Goal: Book appointment/travel/reservation

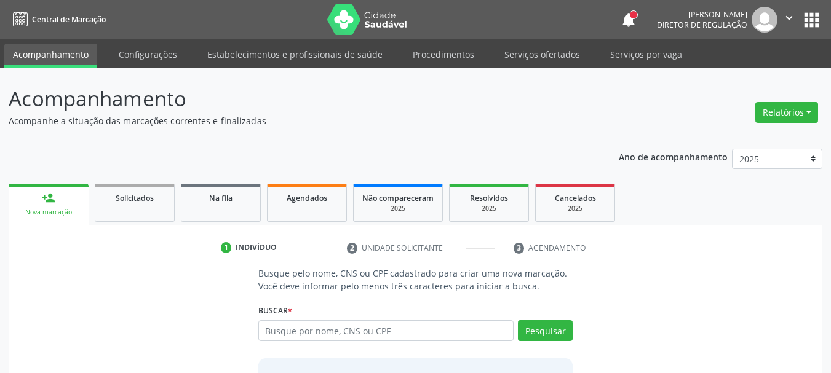
click at [316, 333] on input "text" at bounding box center [386, 330] width 256 height 21
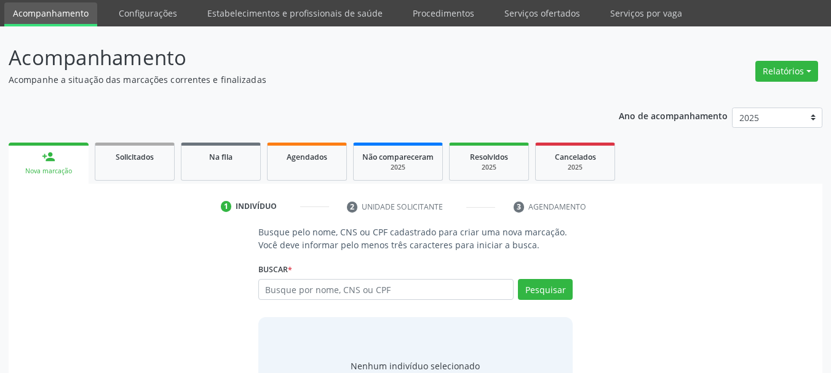
scroll to position [101, 0]
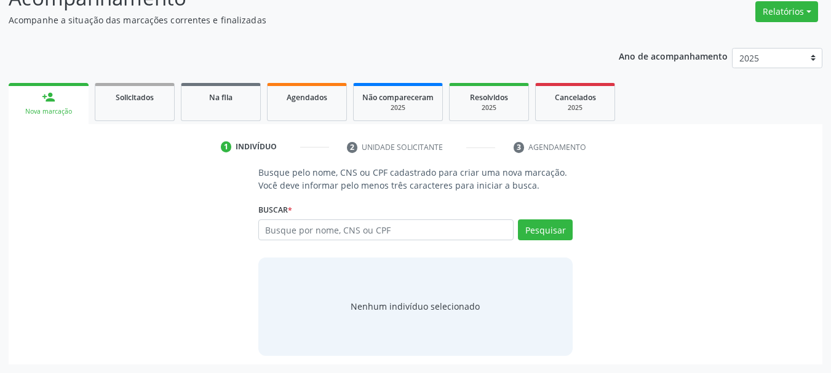
click at [371, 233] on input "text" at bounding box center [386, 230] width 256 height 21
click at [330, 232] on input "text" at bounding box center [386, 230] width 256 height 21
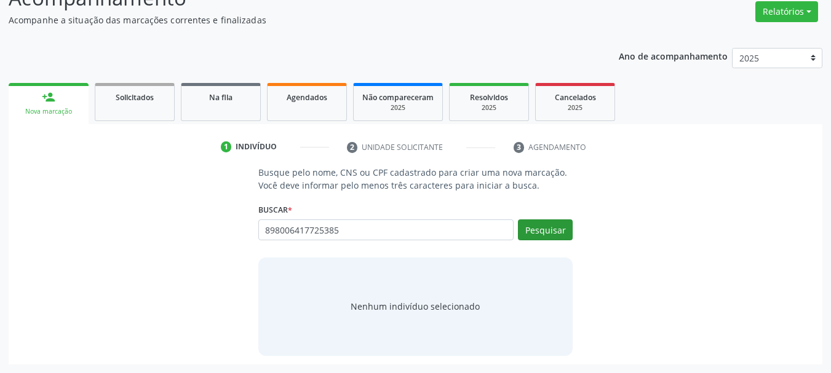
type input "898006417725385"
click at [531, 220] on button "Pesquisar" at bounding box center [545, 230] width 55 height 21
type input "898006417725385"
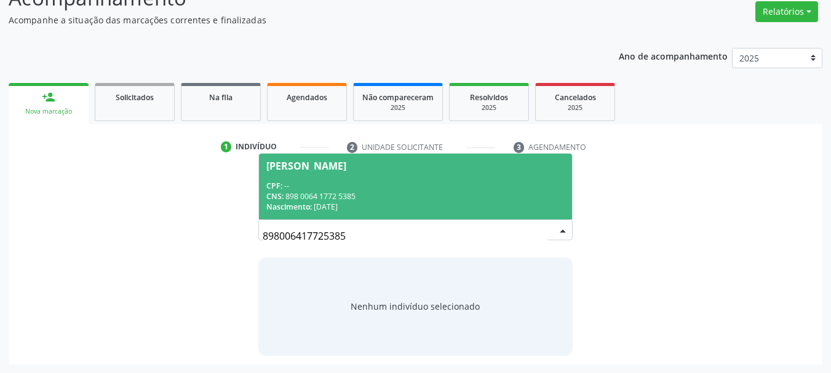
click at [411, 198] on div "CNS: 898 0064 1772 5385" at bounding box center [415, 196] width 299 height 10
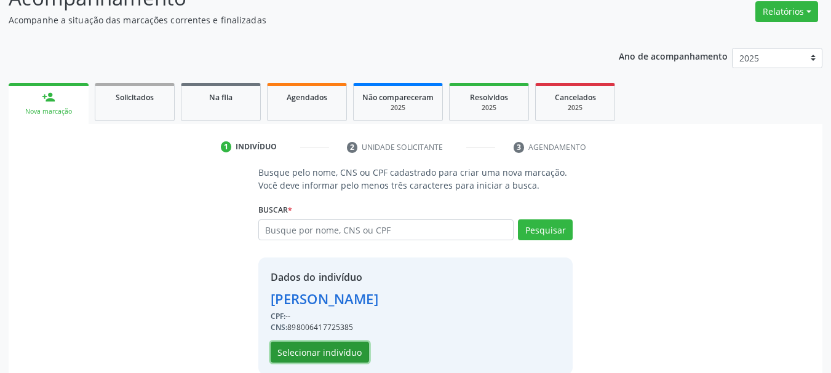
click at [333, 359] on button "Selecionar indivíduo" at bounding box center [320, 352] width 98 height 21
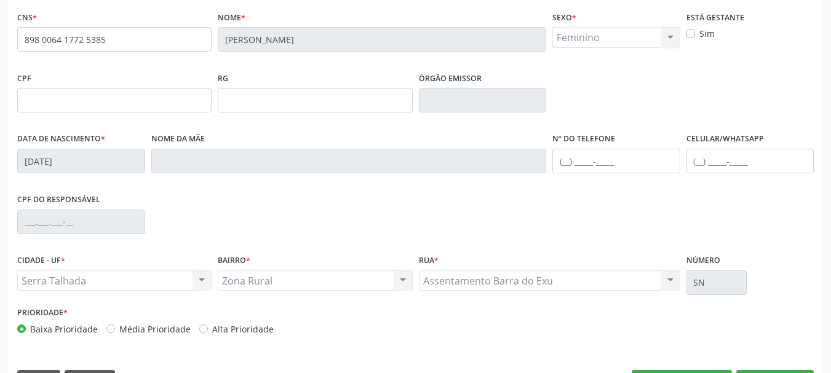
scroll to position [293, 0]
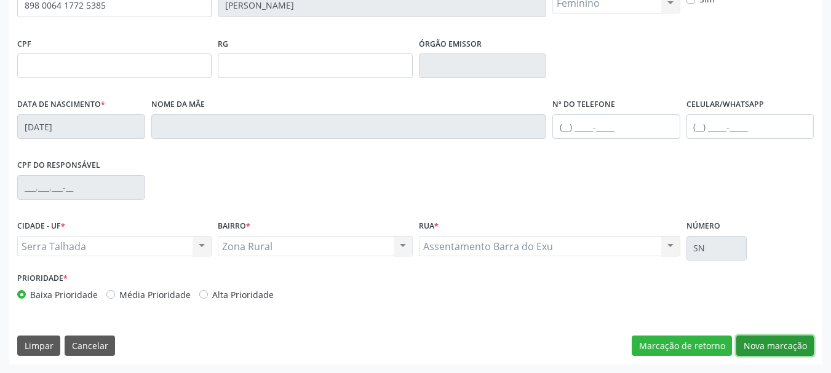
click at [763, 345] on button "Nova marcação" at bounding box center [774, 346] width 77 height 21
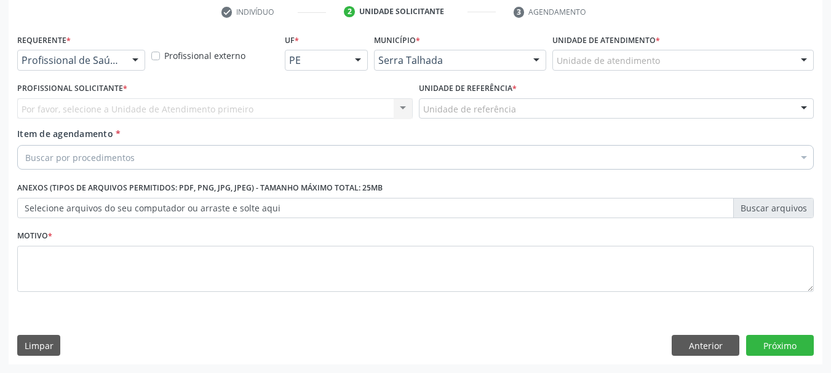
click at [61, 68] on div "Profissional de Saúde" at bounding box center [81, 60] width 128 height 21
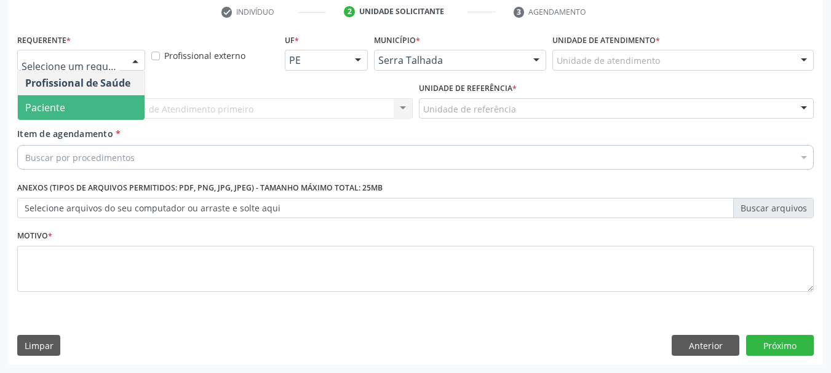
click at [88, 101] on span "Paciente" at bounding box center [81, 107] width 127 height 25
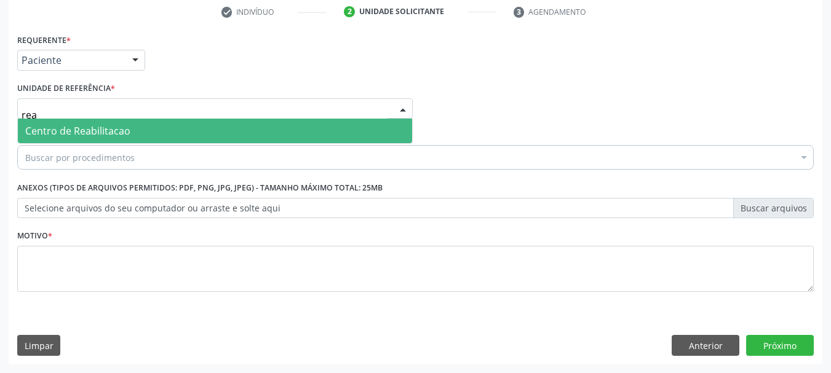
type input "reab"
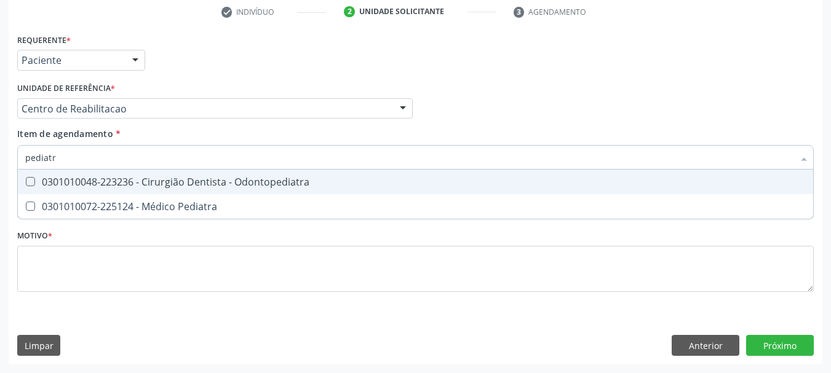
type input "pediatra"
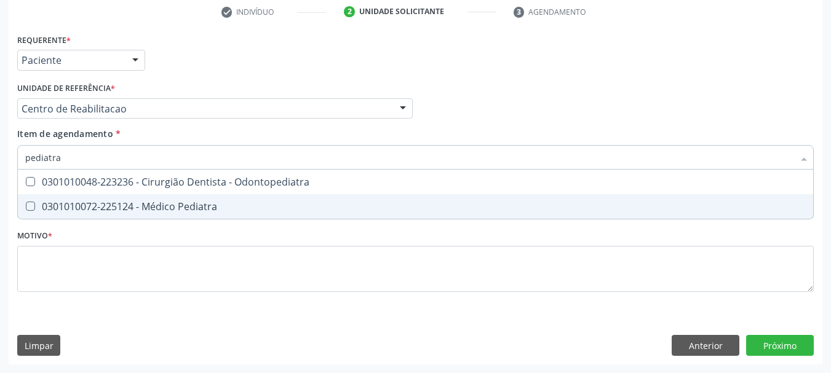
click at [79, 208] on div "0301010072-225124 - Médico Pediatra" at bounding box center [415, 207] width 780 height 10
checkbox Pediatra "true"
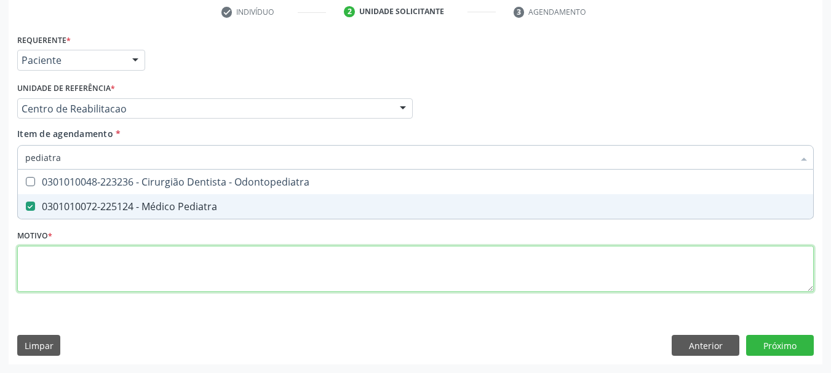
click at [49, 279] on div "Requerente * Paciente Profissional de Saúde Paciente Nenhum resultado encontrad…" at bounding box center [415, 170] width 796 height 279
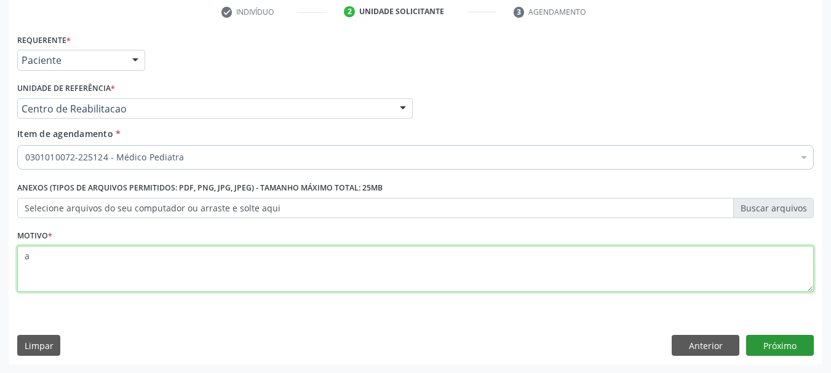
type textarea "a"
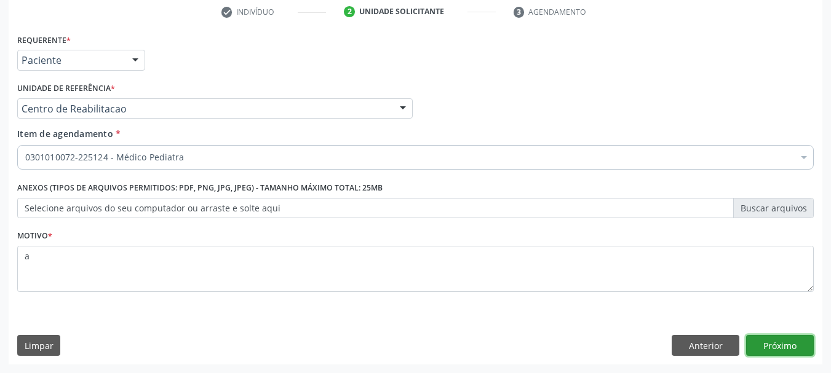
click at [807, 352] on button "Próximo" at bounding box center [780, 345] width 68 height 21
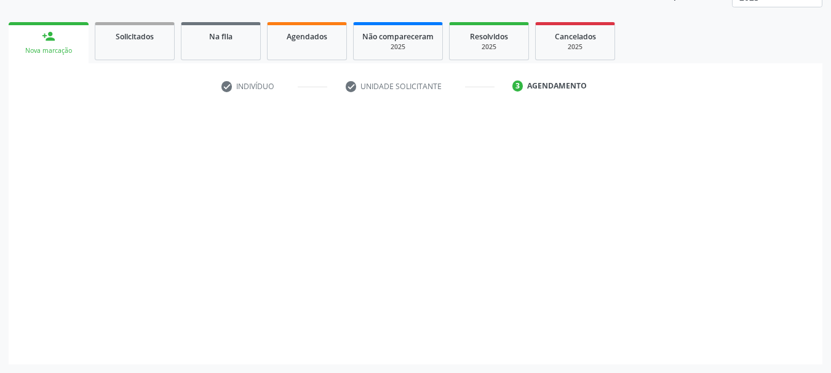
scroll to position [162, 0]
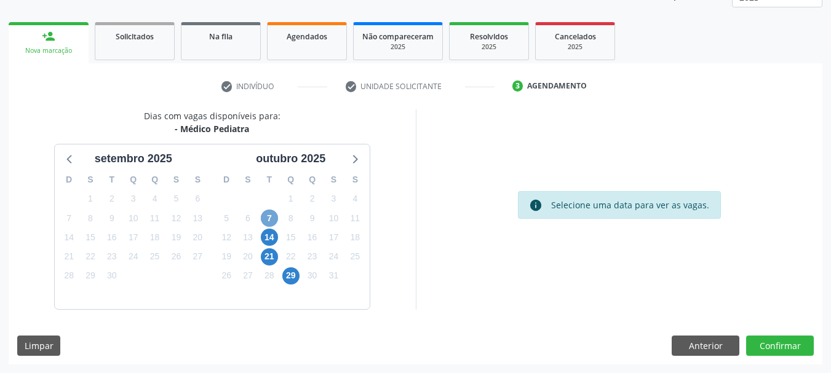
click at [265, 221] on span "7" at bounding box center [269, 218] width 17 height 17
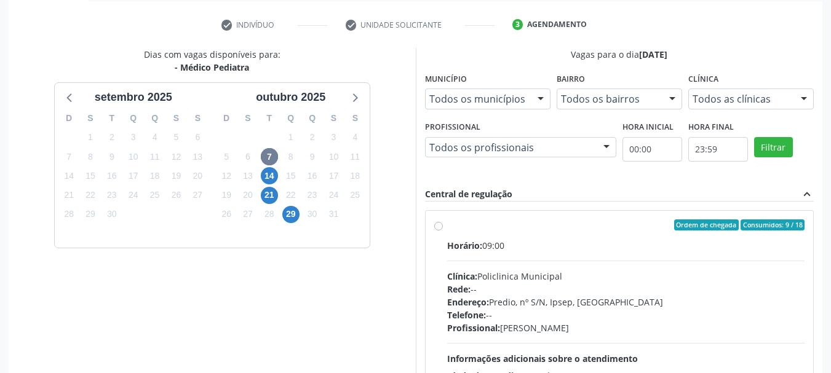
click at [480, 225] on div "Ordem de chegada Consumidos: 9 / 18" at bounding box center [626, 225] width 358 height 11
click at [443, 225] on input "Ordem de chegada Consumidos: 9 / 18 Horário: 09:00 Clínica: Policlinica Municip…" at bounding box center [438, 225] width 9 height 11
radio input "true"
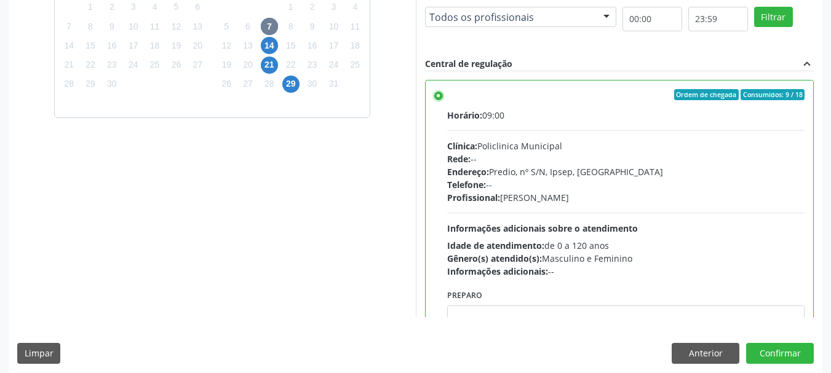
scroll to position [362, 0]
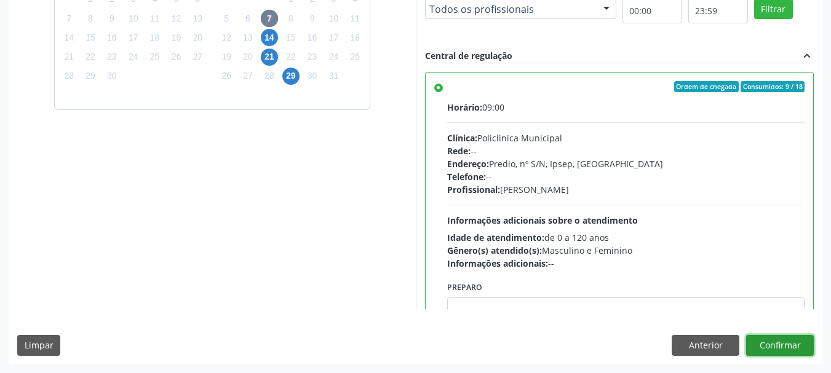
click at [794, 344] on button "Confirmar" at bounding box center [780, 345] width 68 height 21
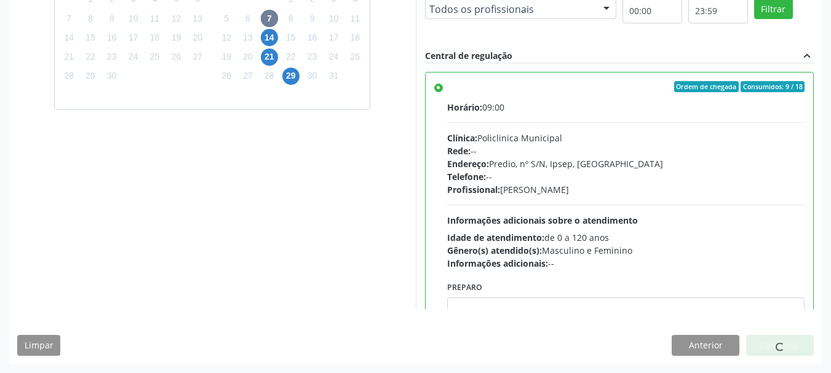
scroll to position [33, 0]
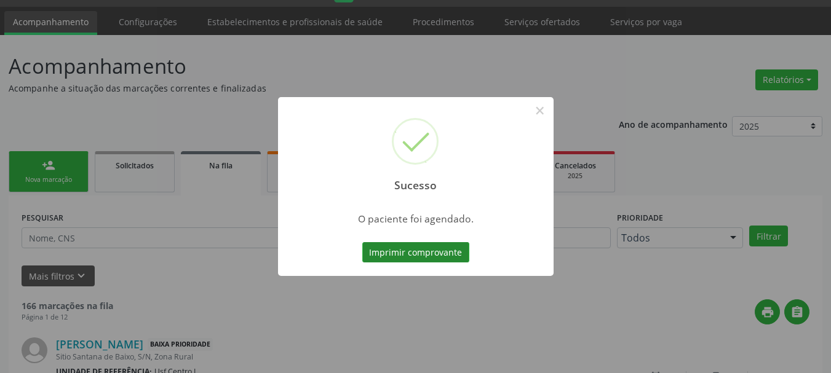
click at [389, 256] on button "Imprimir comprovante" at bounding box center [415, 252] width 107 height 21
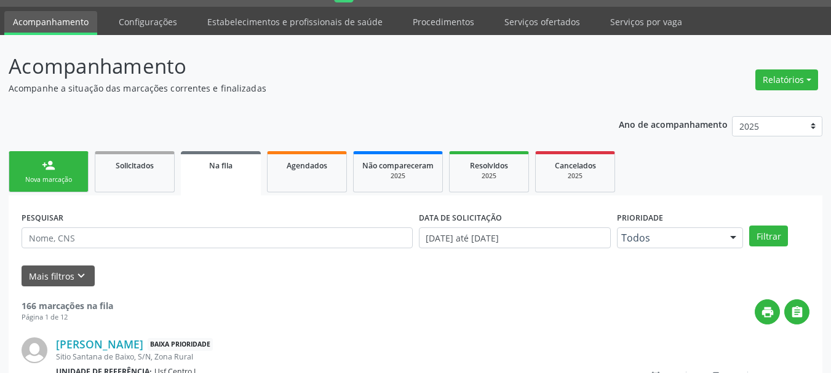
click at [68, 175] on link "person_add Nova marcação" at bounding box center [49, 171] width 80 height 41
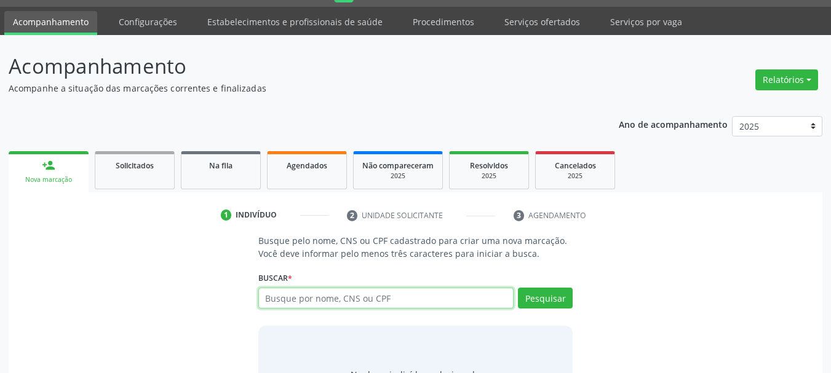
click at [336, 305] on input "text" at bounding box center [386, 298] width 256 height 21
type input "e"
type input "[PERSON_NAME]"
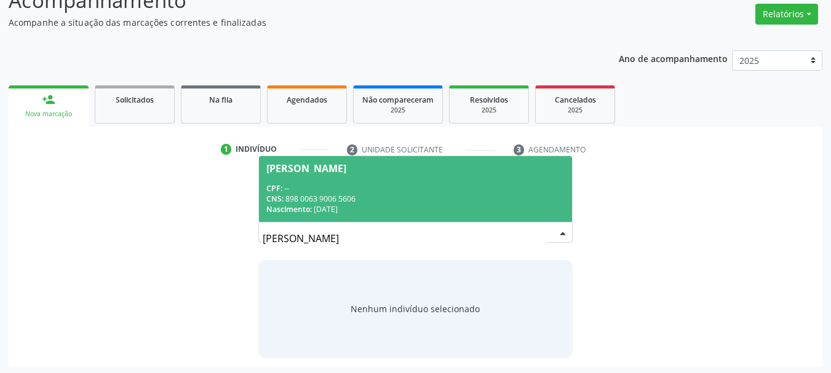
scroll to position [101, 0]
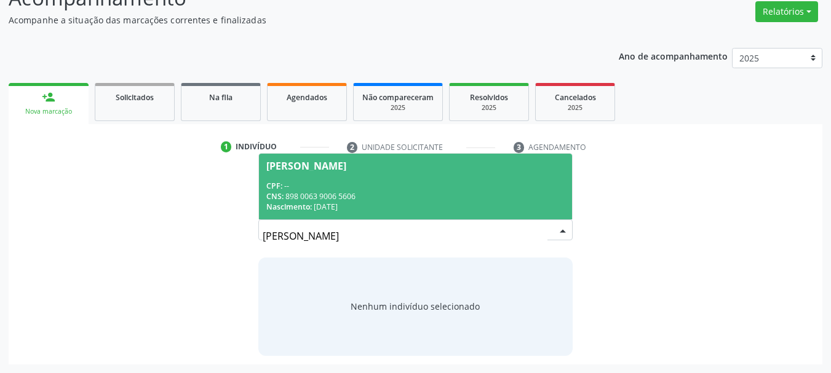
click at [381, 192] on div "CNS: 898 0063 9006 5606" at bounding box center [415, 196] width 299 height 10
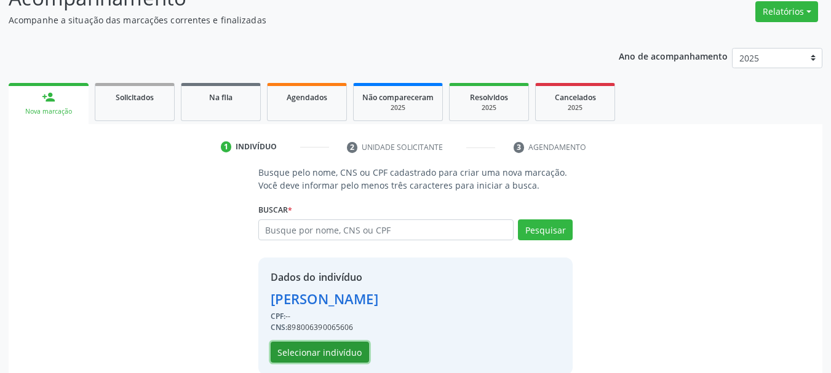
click at [330, 360] on button "Selecionar indivíduo" at bounding box center [320, 352] width 98 height 21
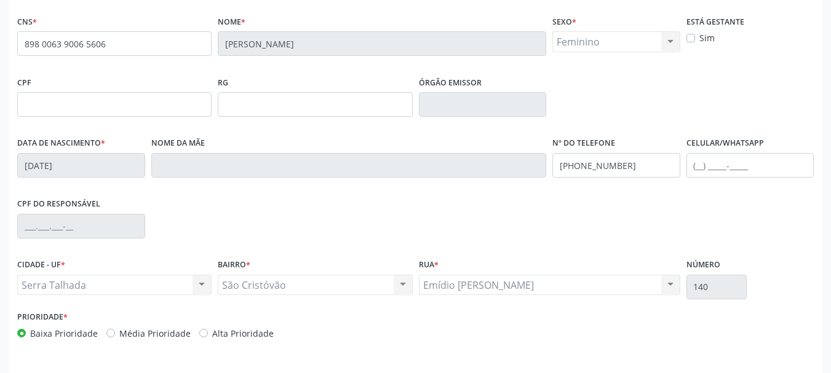
scroll to position [285, 0]
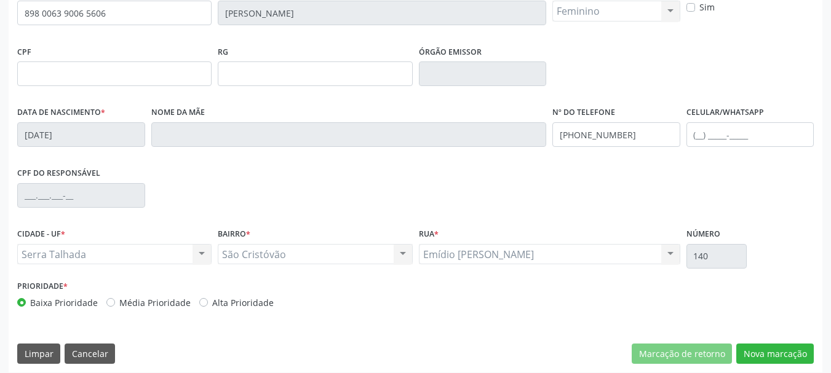
click at [588, 120] on label "Nº do Telefone" at bounding box center [583, 112] width 63 height 19
click at [593, 142] on input "[PHONE_NUMBER]" at bounding box center [616, 134] width 128 height 25
click at [593, 143] on input "[PHONE_NUMBER]" at bounding box center [616, 134] width 128 height 25
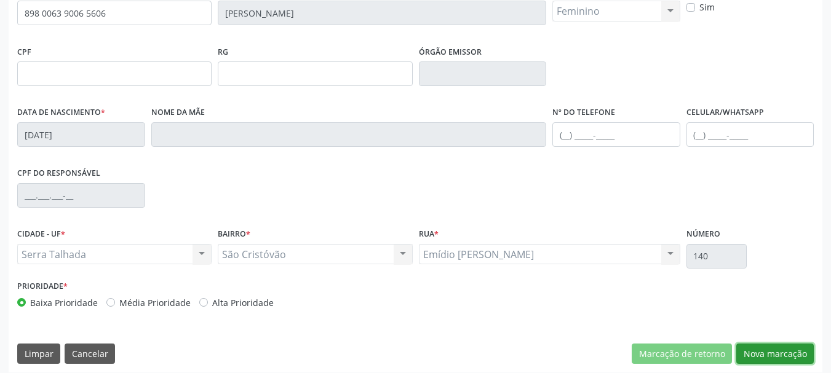
click at [786, 358] on button "Nova marcação" at bounding box center [774, 354] width 77 height 21
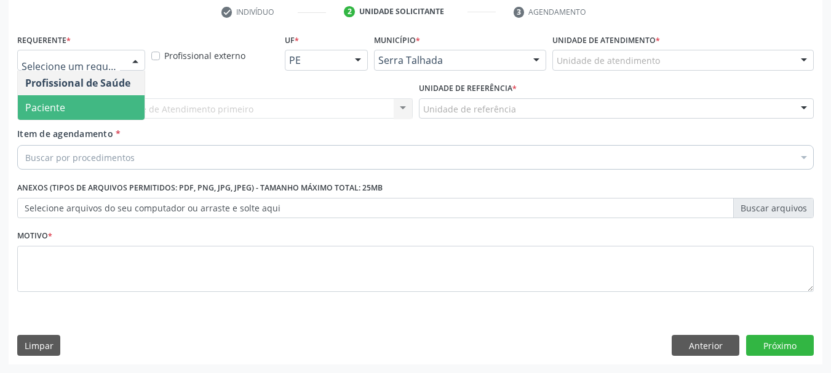
click at [45, 105] on span "Paciente" at bounding box center [45, 108] width 40 height 14
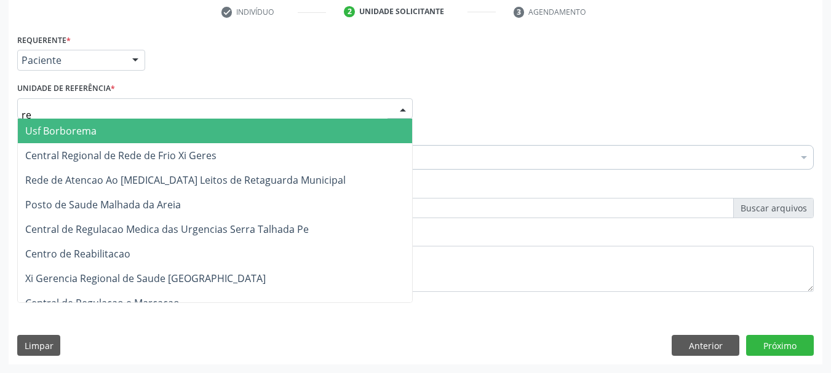
type input "rea"
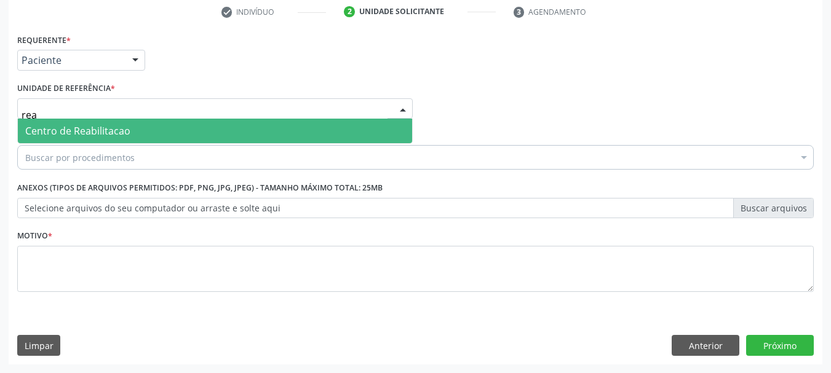
click at [79, 132] on span "Centro de Reabilitacao" at bounding box center [77, 131] width 105 height 14
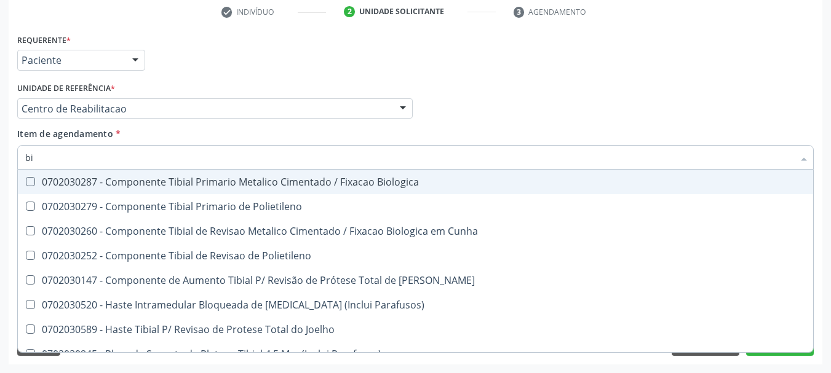
type input "b"
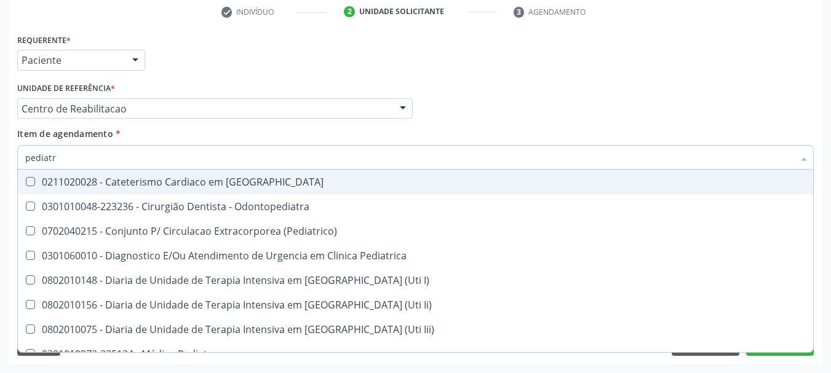
type input "pediatra"
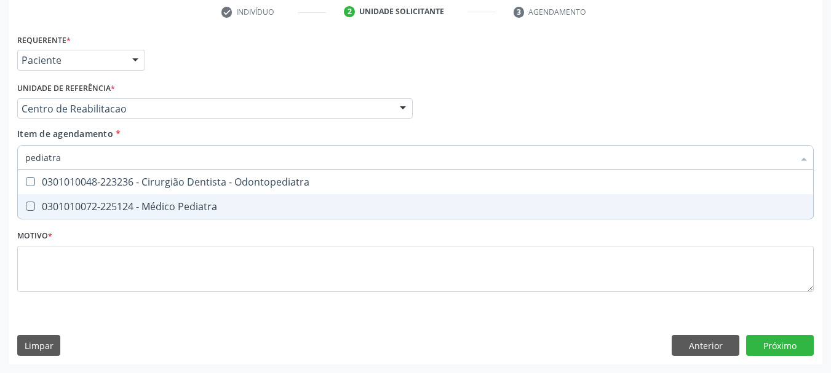
click at [138, 210] on div "0301010072-225124 - Médico Pediatra" at bounding box center [415, 207] width 780 height 10
checkbox Pediatra "true"
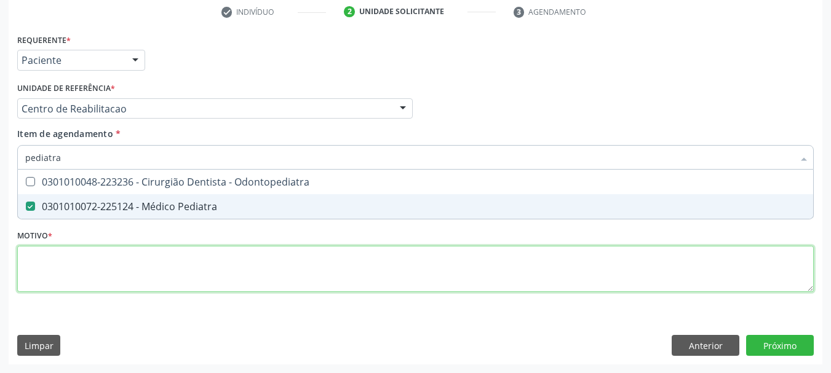
click at [86, 288] on div "Requerente * Paciente Profissional de Saúde Paciente Nenhum resultado encontrad…" at bounding box center [415, 170] width 796 height 279
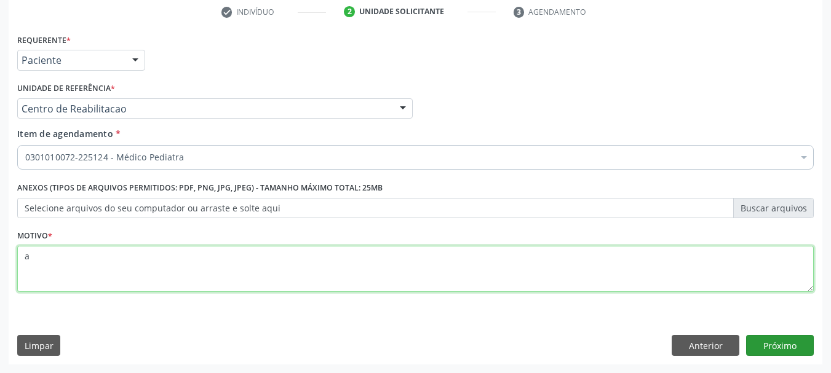
type textarea "a"
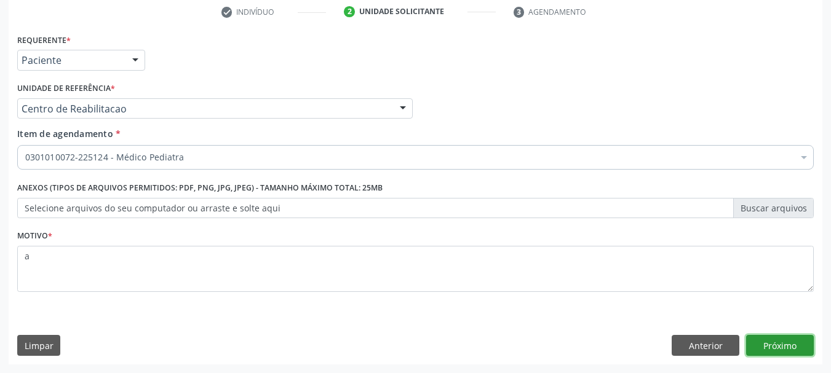
click at [761, 342] on button "Próximo" at bounding box center [780, 345] width 68 height 21
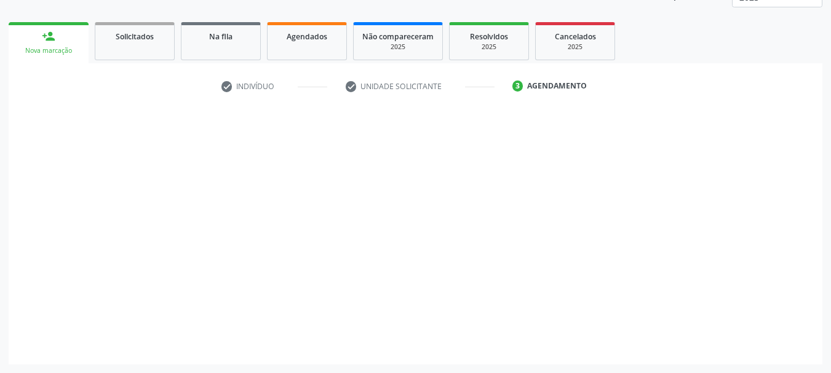
scroll to position [162, 0]
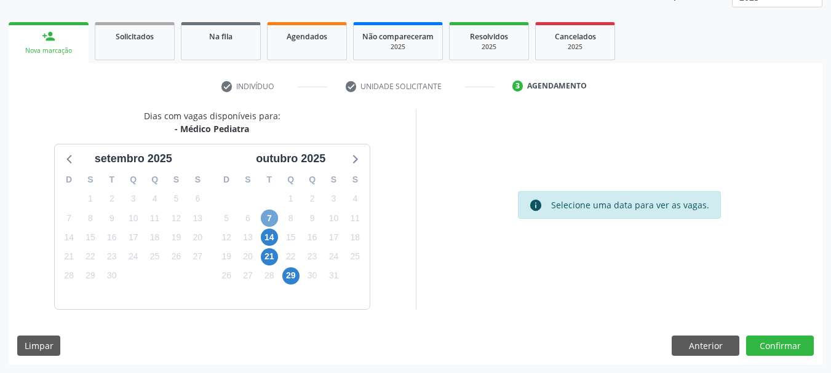
drag, startPoint x: 275, startPoint y: 220, endPoint x: 272, endPoint y: 213, distance: 7.2
click at [275, 220] on span "7" at bounding box center [269, 218] width 17 height 17
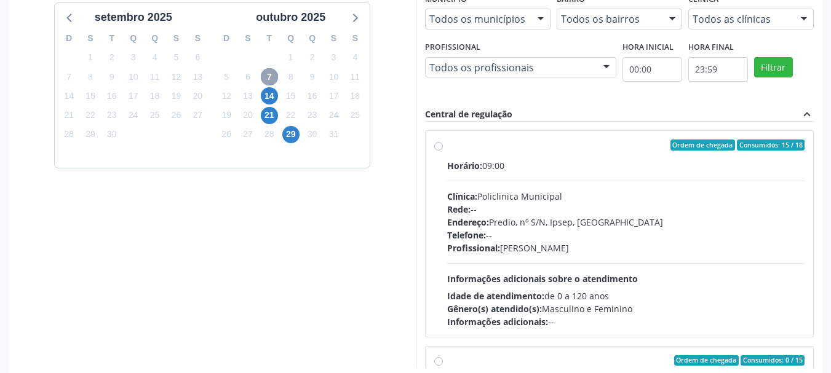
scroll to position [346, 0]
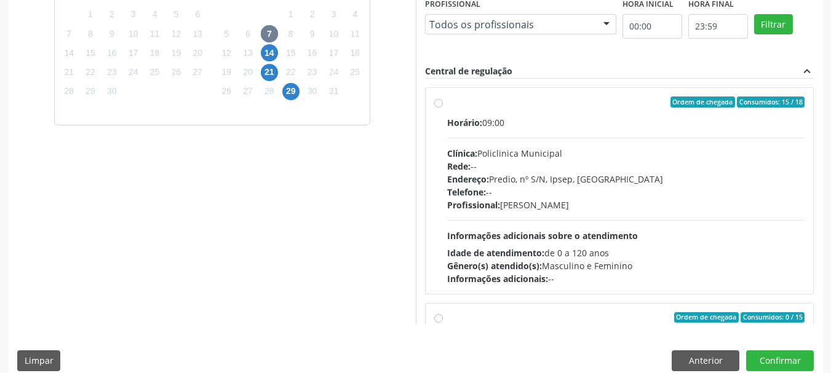
click at [551, 193] on div "Telefone: --" at bounding box center [626, 192] width 358 height 13
click at [443, 108] on input "Ordem de chegada Consumidos: 15 / 18 Horário: 09:00 Clínica: Policlinica Munici…" at bounding box center [438, 102] width 9 height 11
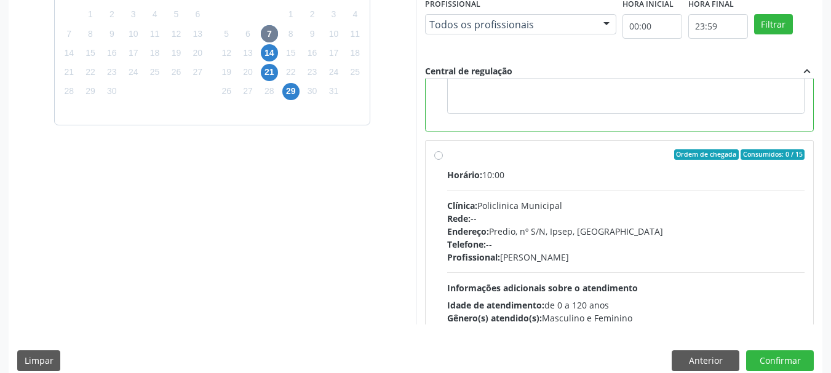
click at [548, 244] on div "Telefone: --" at bounding box center [626, 244] width 358 height 13
click at [443, 160] on input "Ordem de chegada Consumidos: 0 / 15 Horário: 10:00 Clínica: Policlinica Municip…" at bounding box center [438, 154] width 9 height 11
radio input "false"
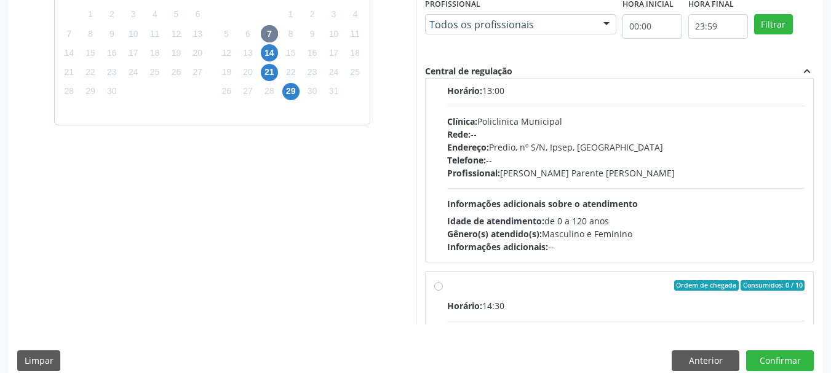
click at [585, 163] on div "Telefone: --" at bounding box center [626, 160] width 358 height 13
click at [443, 76] on input "Ordem de chegada Consumidos: 0 / 15 Horário: 13:00 Clínica: Policlinica Municip…" at bounding box center [438, 70] width 9 height 11
radio input "false"
radio input "true"
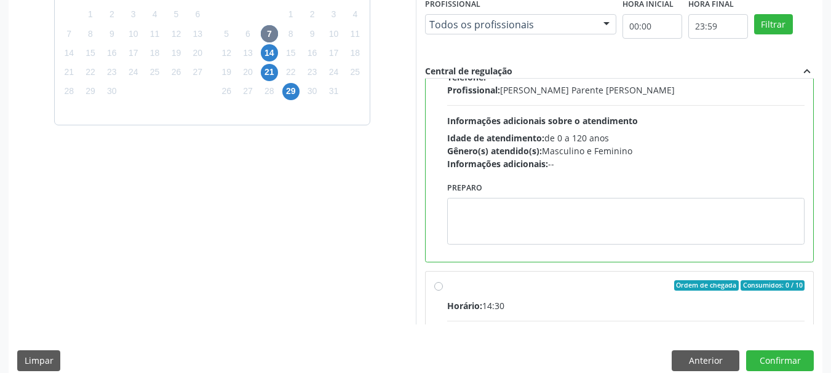
scroll to position [331, 0]
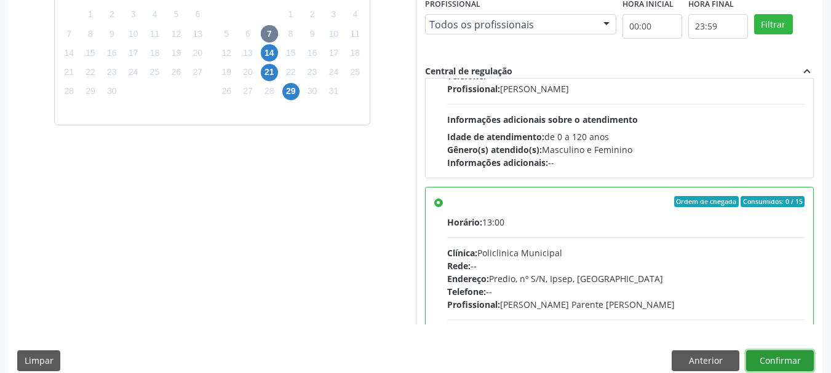
click at [797, 358] on button "Confirmar" at bounding box center [780, 360] width 68 height 21
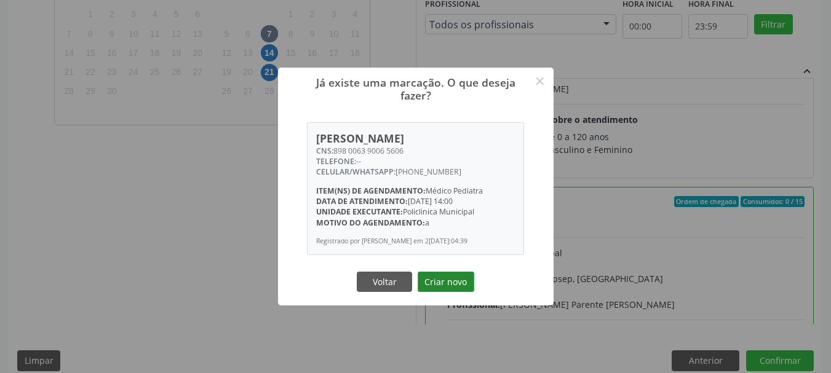
click at [437, 288] on button "Criar novo" at bounding box center [445, 282] width 57 height 21
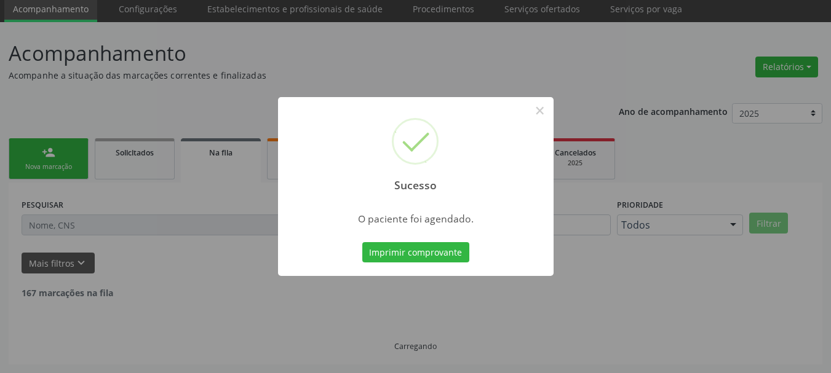
scroll to position [33, 0]
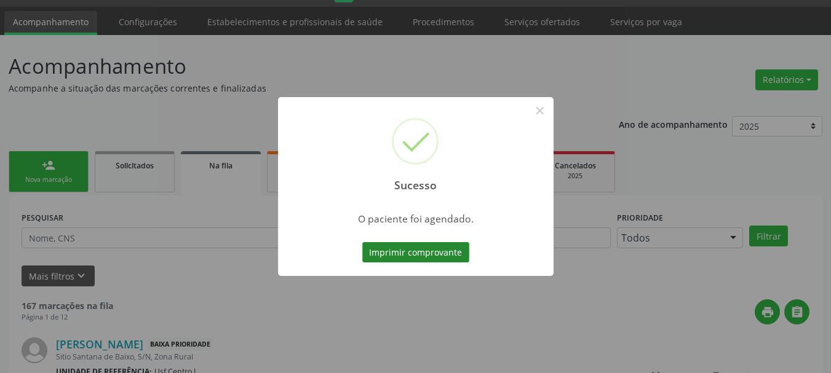
click at [414, 251] on button "Imprimir comprovante" at bounding box center [415, 252] width 107 height 21
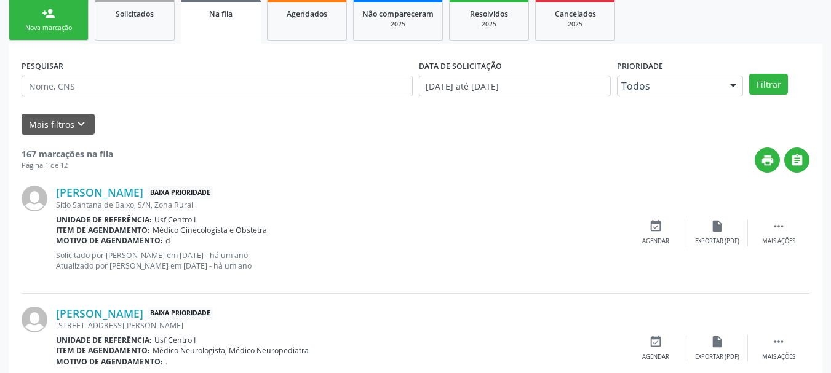
scroll to position [0, 0]
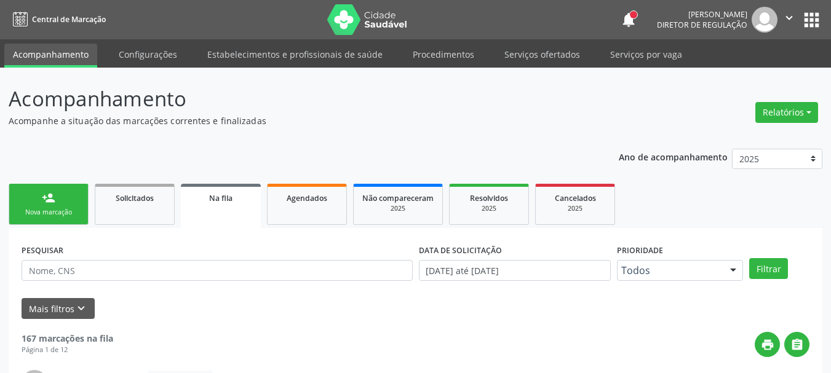
click at [52, 200] on div "person_add" at bounding box center [49, 198] width 14 height 14
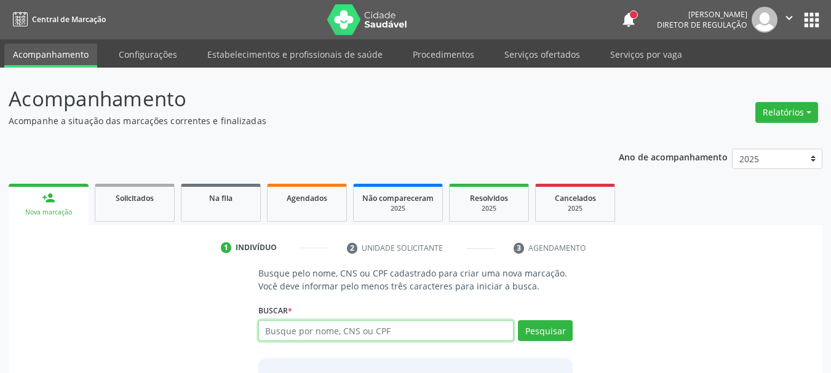
click at [338, 333] on input "text" at bounding box center [386, 330] width 256 height 21
type input "701103827233080"
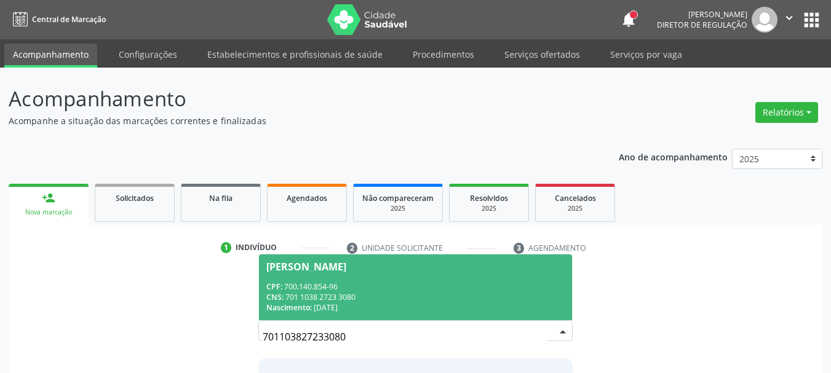
click at [365, 288] on div "CPF: 700.140.854-96" at bounding box center [415, 287] width 299 height 10
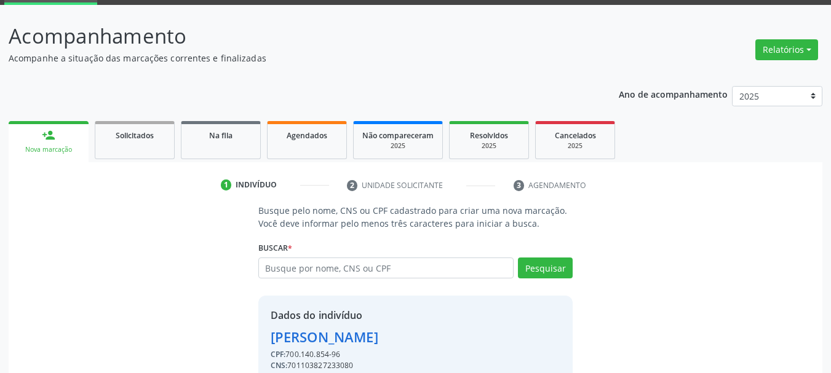
scroll to position [120, 0]
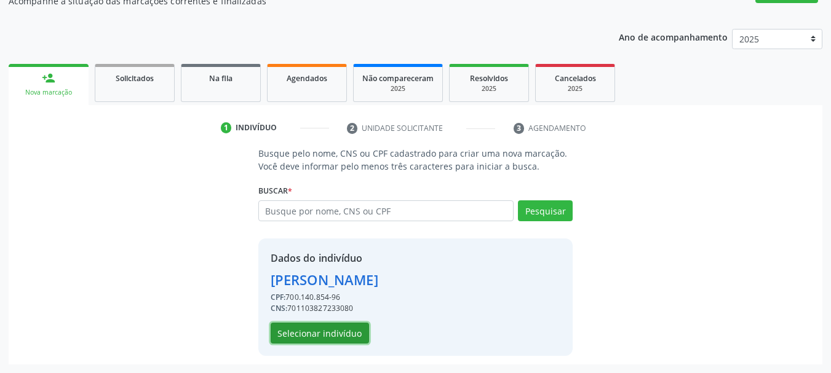
click at [316, 338] on button "Selecionar indivíduo" at bounding box center [320, 333] width 98 height 21
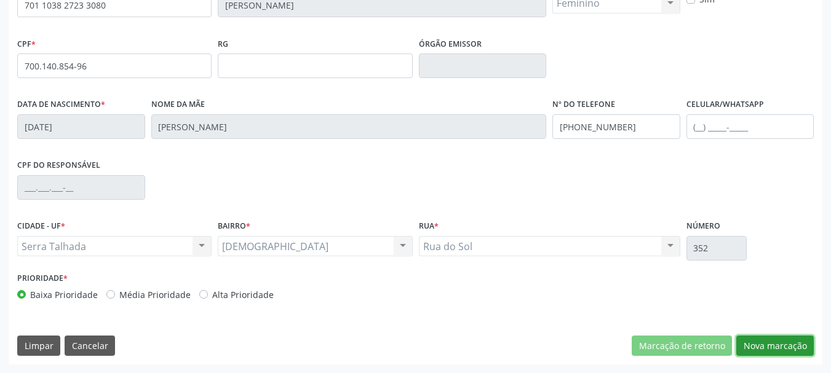
click at [799, 343] on button "Nova marcação" at bounding box center [774, 346] width 77 height 21
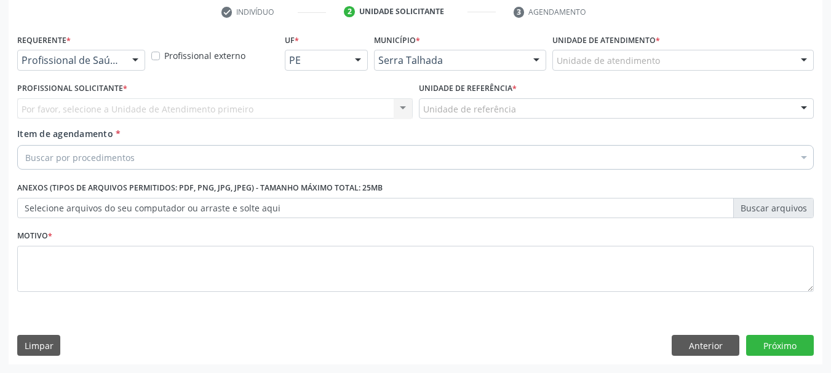
scroll to position [236, 0]
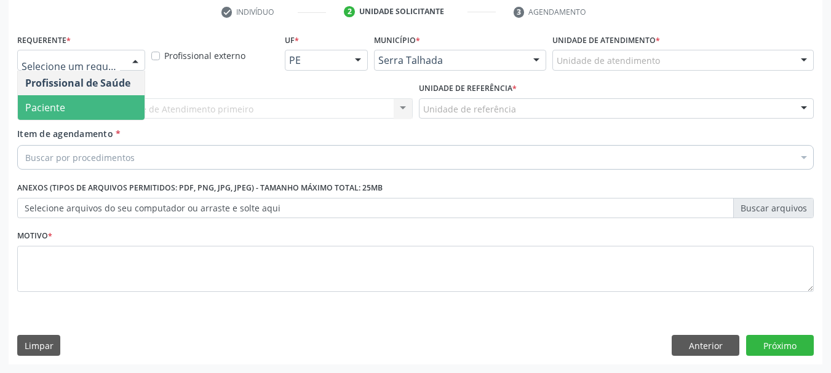
click at [86, 103] on span "Paciente" at bounding box center [81, 107] width 127 height 25
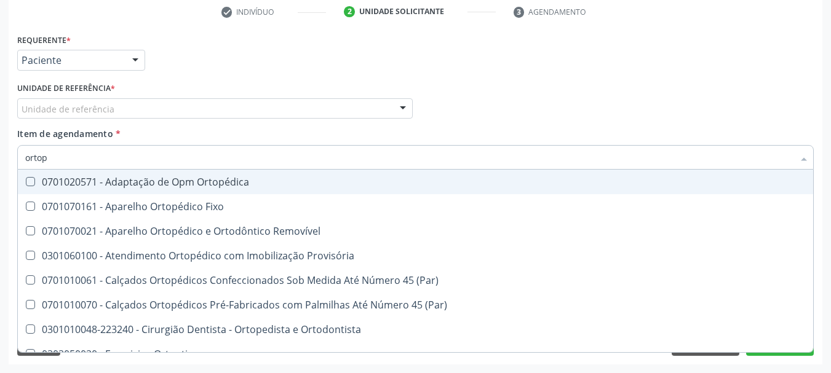
type input "ortope"
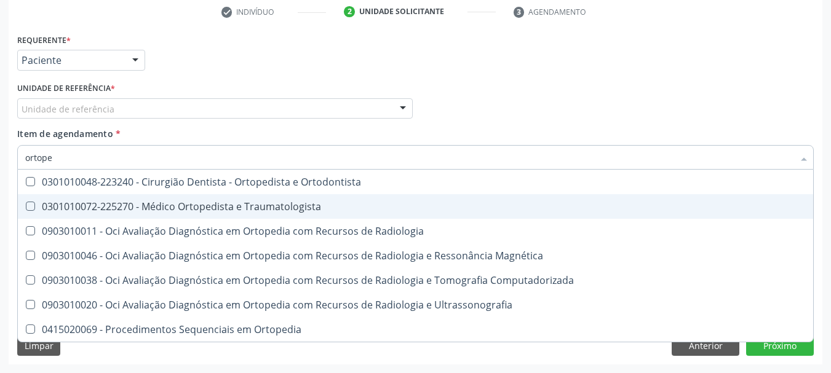
click at [223, 206] on div "0301010072-225270 - Médico Ortopedista e Traumatologista" at bounding box center [415, 207] width 780 height 10
checkbox Traumatologista "true"
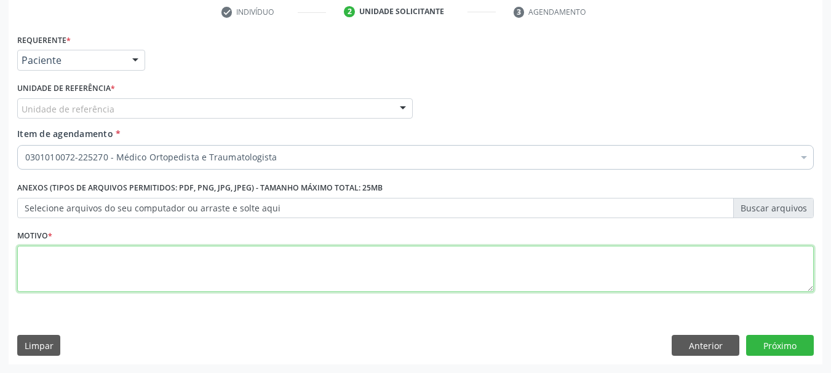
type textarea "."
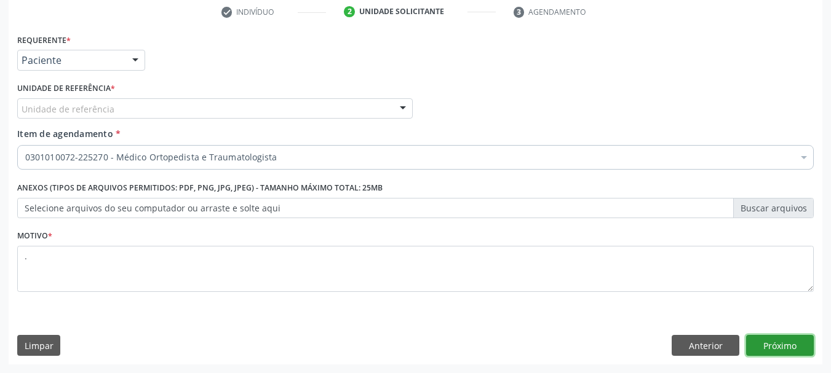
click at [746, 335] on button "Próximo" at bounding box center [780, 345] width 68 height 21
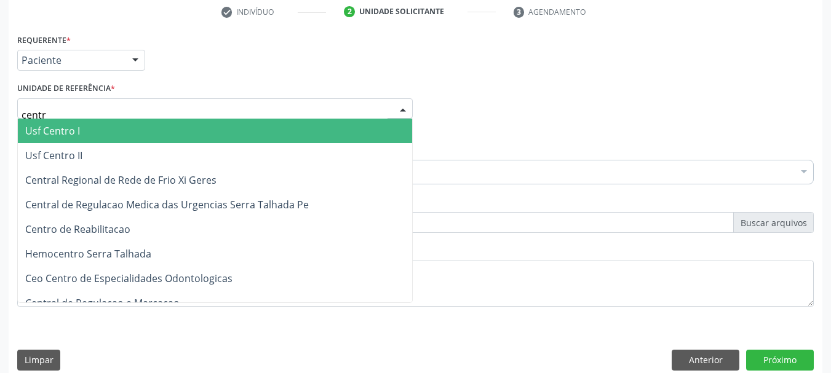
type input "centro"
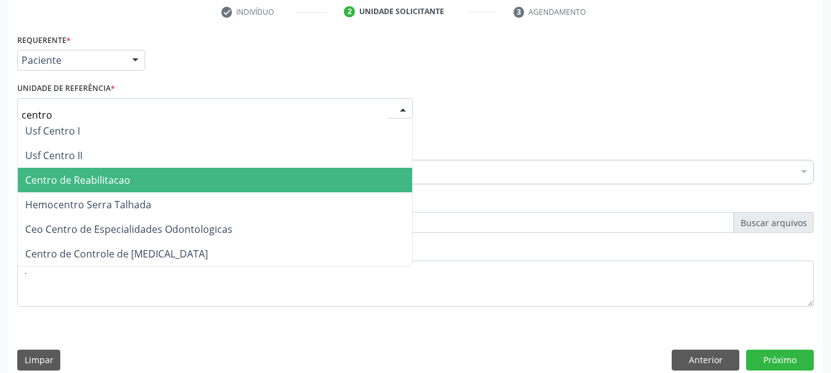
click at [123, 172] on span "Centro de Reabilitacao" at bounding box center [215, 180] width 394 height 25
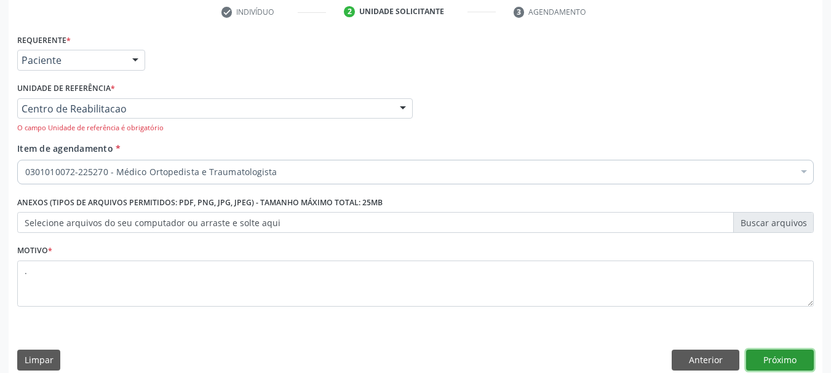
click at [777, 357] on button "Próximo" at bounding box center [780, 360] width 68 height 21
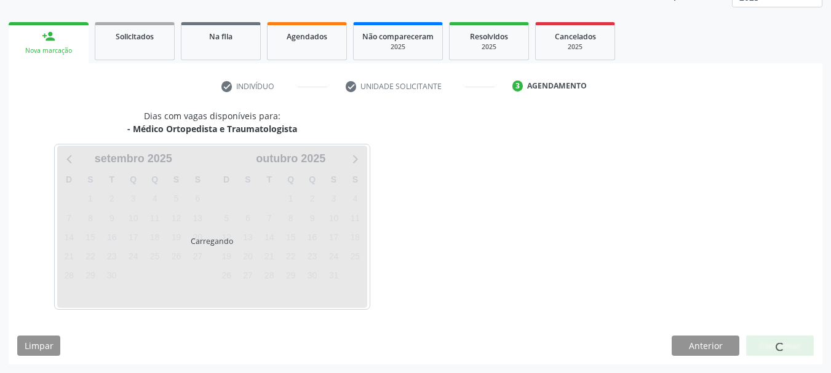
scroll to position [162, 0]
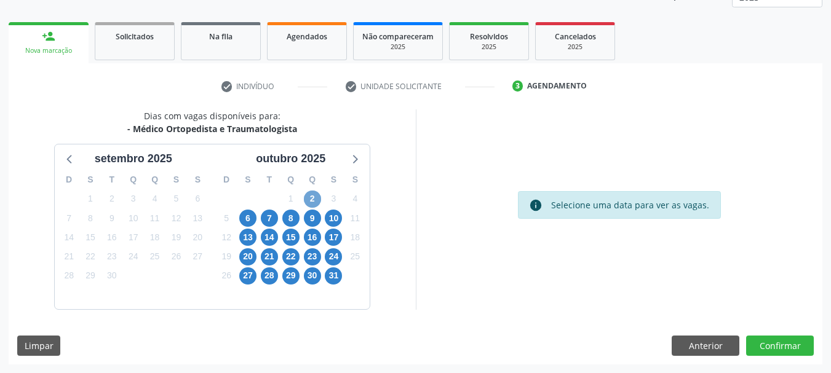
click at [311, 199] on span "2" at bounding box center [312, 199] width 17 height 17
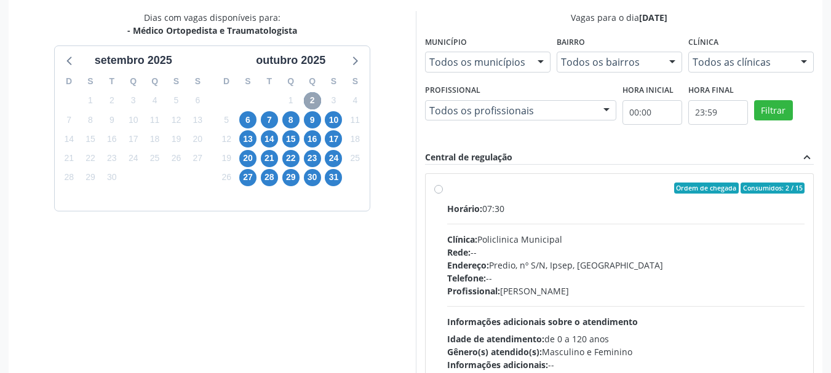
scroll to position [285, 0]
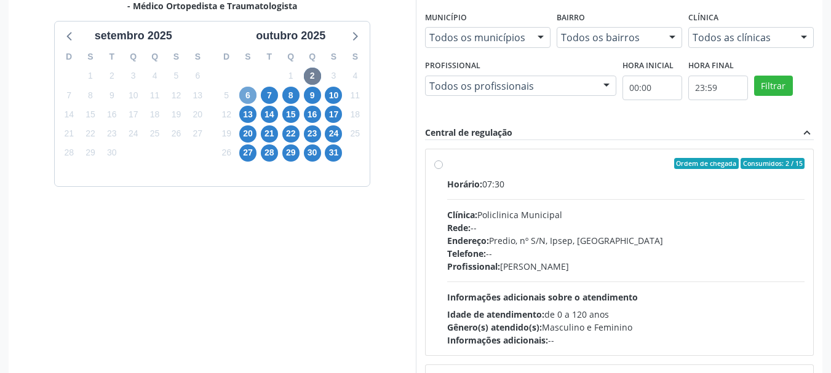
click at [250, 92] on span "6" at bounding box center [247, 95] width 17 height 17
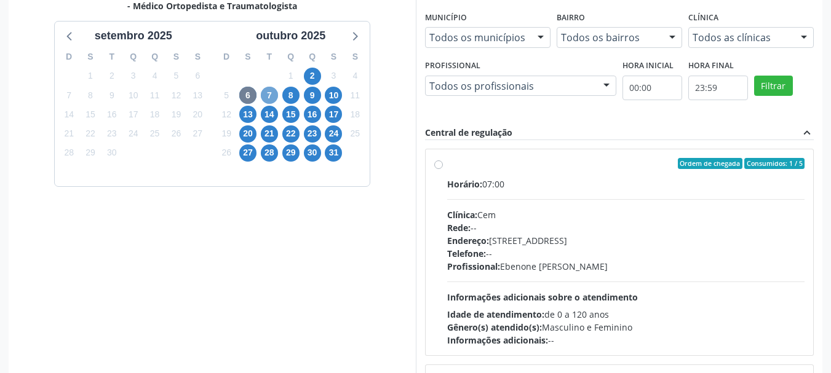
click at [267, 93] on span "7" at bounding box center [269, 95] width 17 height 17
click at [309, 76] on span "2" at bounding box center [312, 76] width 17 height 17
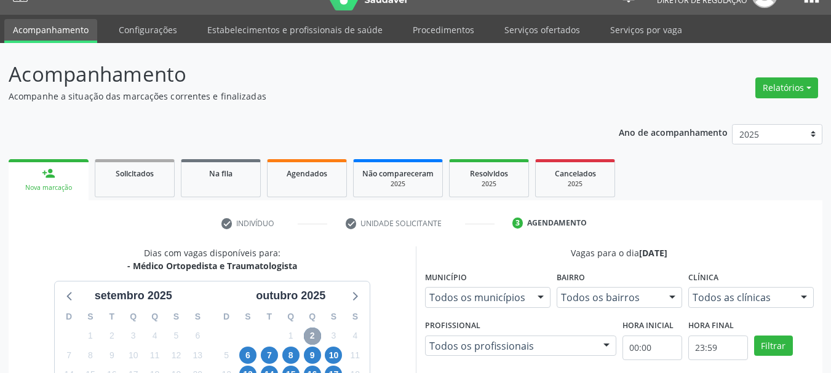
scroll to position [0, 0]
